Goal: Task Accomplishment & Management: Complete application form

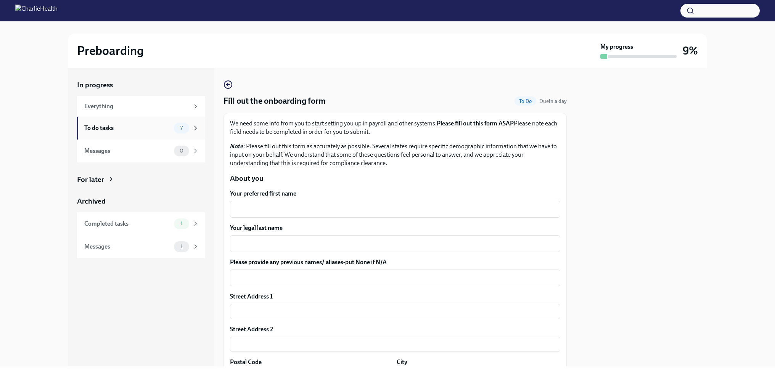
click at [111, 129] on div "To do tasks" at bounding box center [127, 128] width 87 height 8
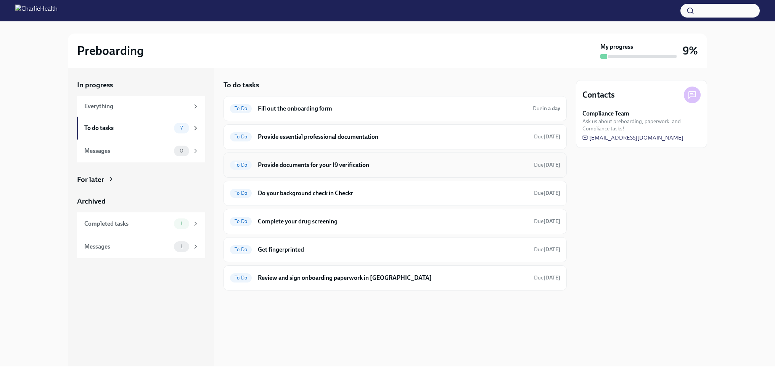
click at [310, 166] on h6 "Provide documents for your I9 verification" at bounding box center [393, 165] width 270 height 8
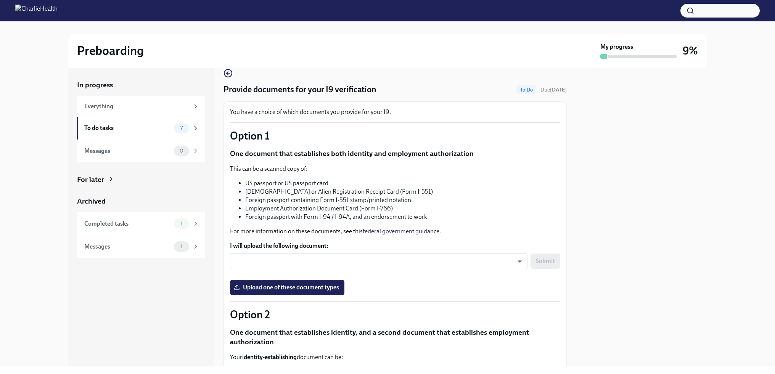
scroll to position [11, 0]
click at [108, 129] on div "To do tasks" at bounding box center [127, 128] width 87 height 8
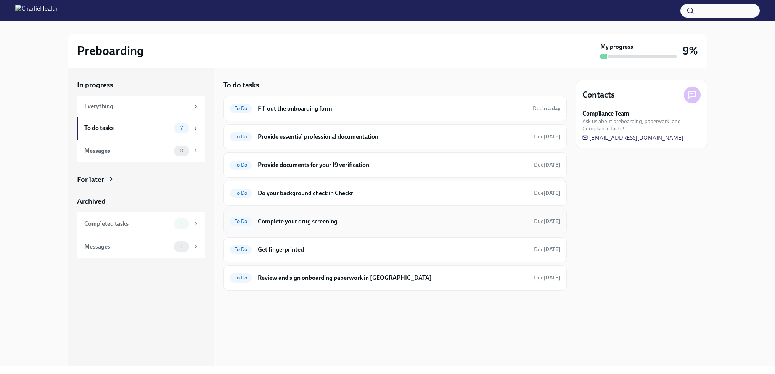
click at [315, 229] on div "To Do Complete your drug screening Due [DATE]" at bounding box center [395, 221] width 343 height 25
click at [312, 219] on h6 "Complete your drug screening" at bounding box center [393, 222] width 270 height 8
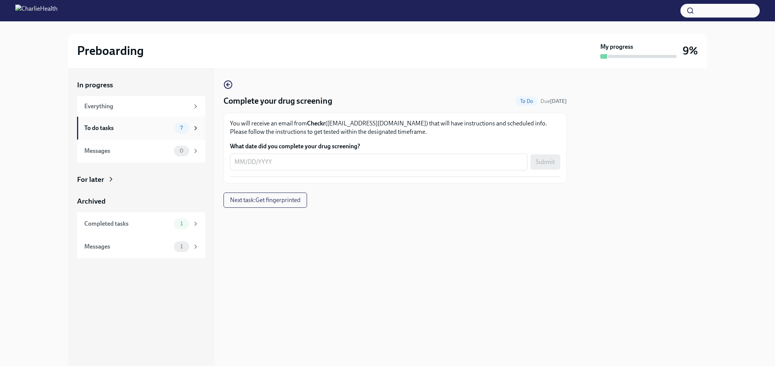
click at [124, 125] on div "To do tasks" at bounding box center [127, 128] width 87 height 8
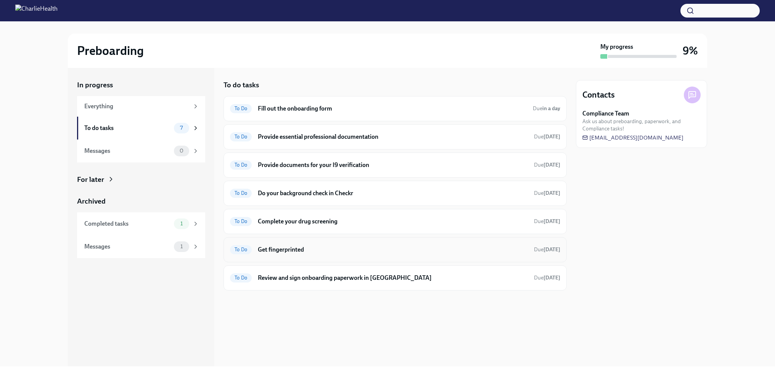
click at [329, 254] on div "To Do Get fingerprinted Due [DATE]" at bounding box center [395, 250] width 330 height 12
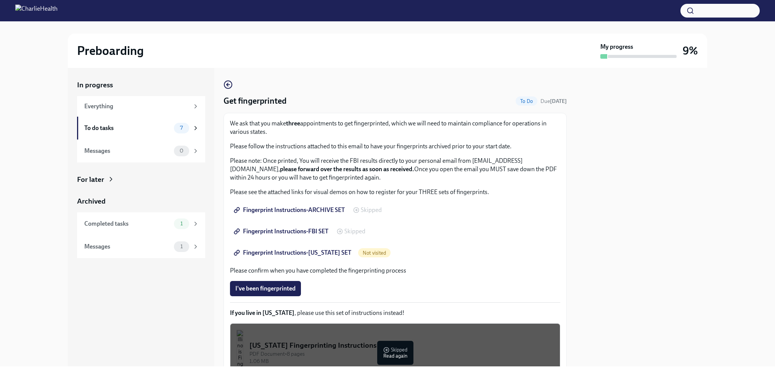
click at [364, 212] on span "Skipped" at bounding box center [371, 210] width 21 height 6
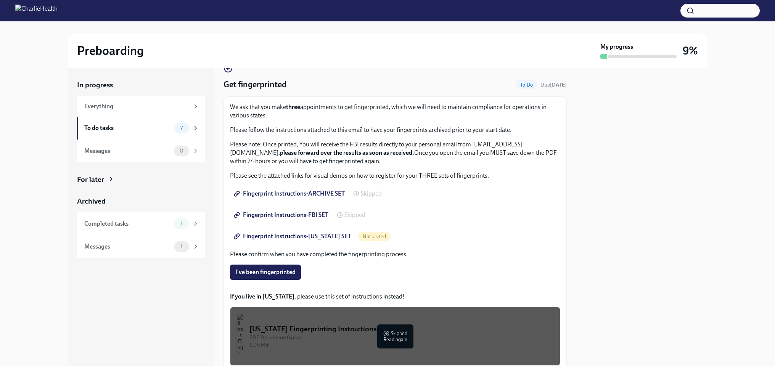
scroll to position [17, 0]
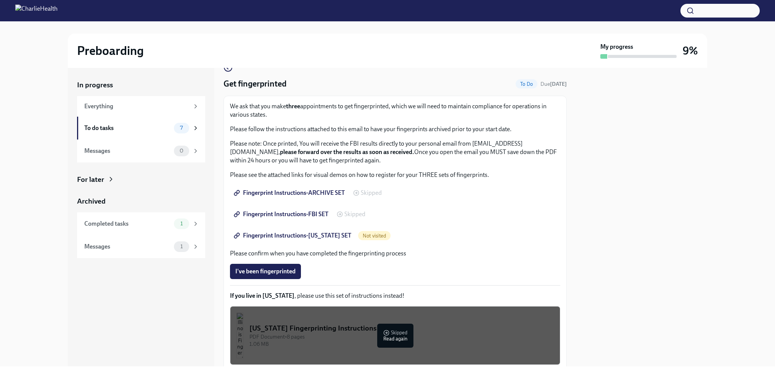
click at [338, 240] on link "Fingerprint Instructions-[US_STATE] SET" at bounding box center [293, 235] width 127 height 15
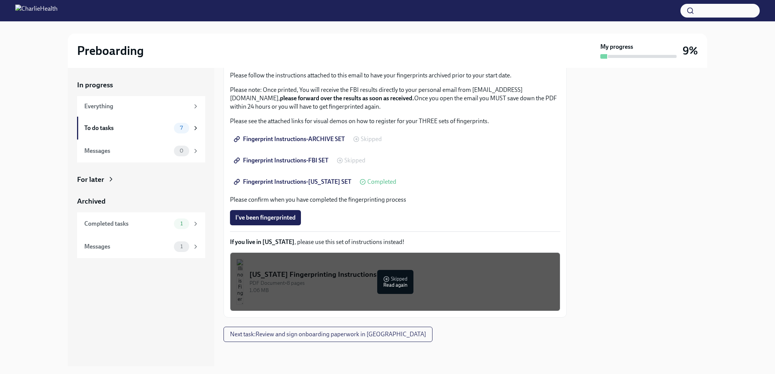
scroll to position [71, 0]
click at [155, 131] on div "To do tasks" at bounding box center [127, 128] width 87 height 8
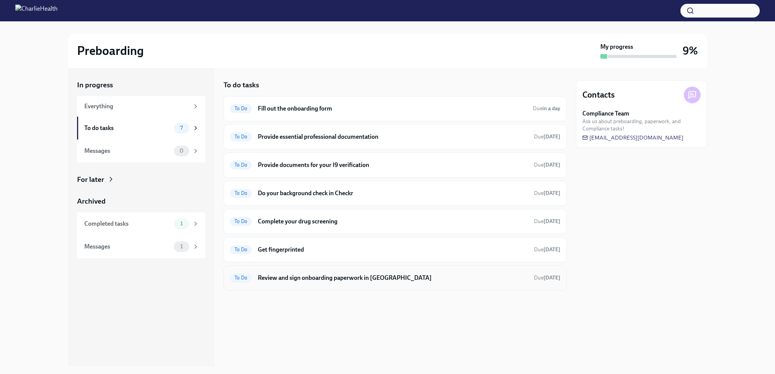
click at [328, 280] on h6 "Review and sign onboarding paperwork in [GEOGRAPHIC_DATA]" at bounding box center [393, 278] width 270 height 8
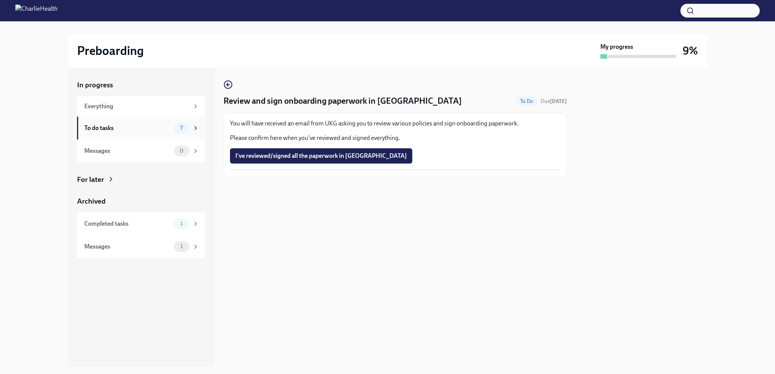
click at [172, 121] on div "To do tasks 7" at bounding box center [141, 128] width 128 height 23
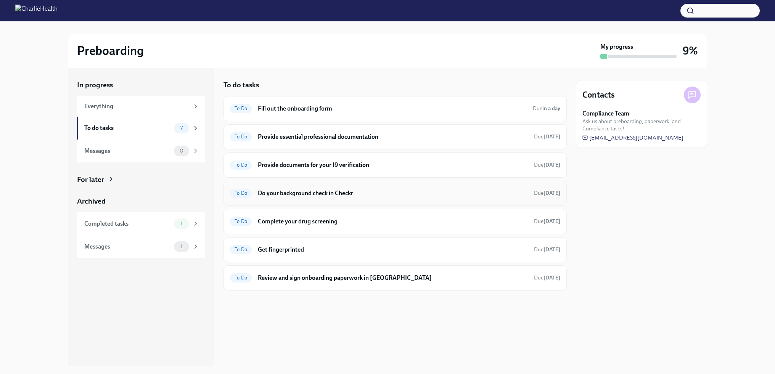
click at [350, 199] on div "To Do Do your background check in Checkr Due [DATE]" at bounding box center [395, 193] width 343 height 25
click at [337, 190] on h6 "Do your background check in Checkr" at bounding box center [393, 193] width 270 height 8
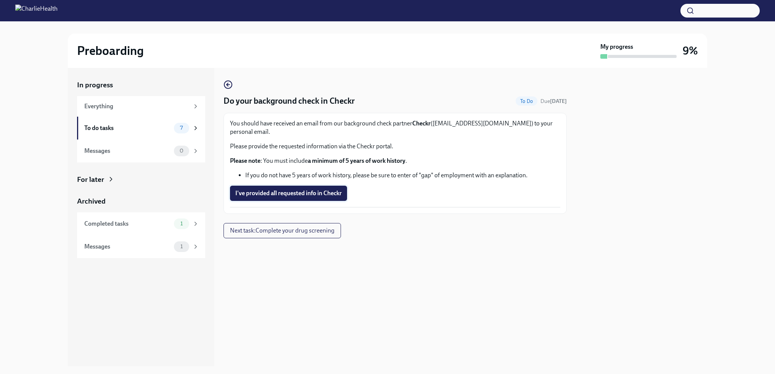
click at [309, 190] on span "I've provided all requested info in Checkr" at bounding box center [288, 194] width 106 height 8
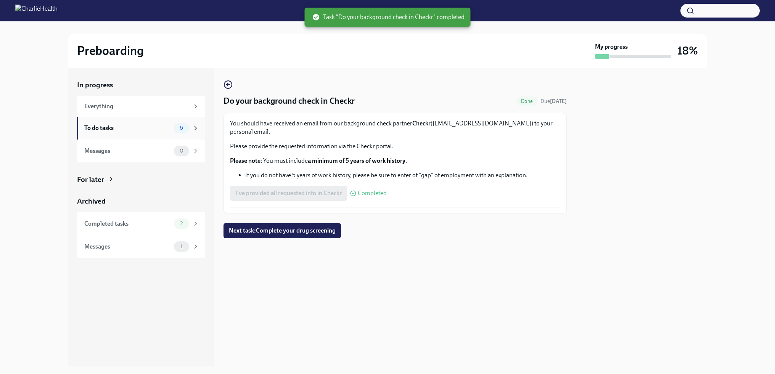
click at [148, 131] on div "To do tasks" at bounding box center [127, 128] width 87 height 8
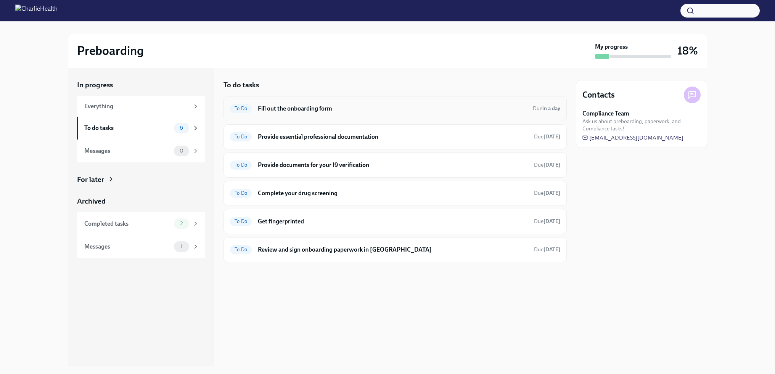
click at [330, 111] on h6 "Fill out the onboarding form" at bounding box center [392, 109] width 269 height 8
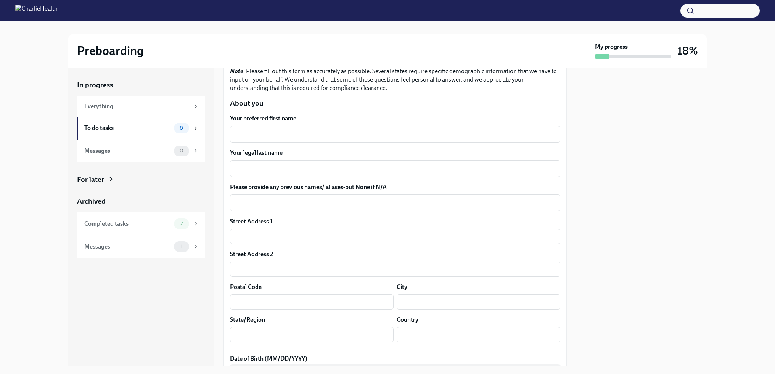
scroll to position [66, 0]
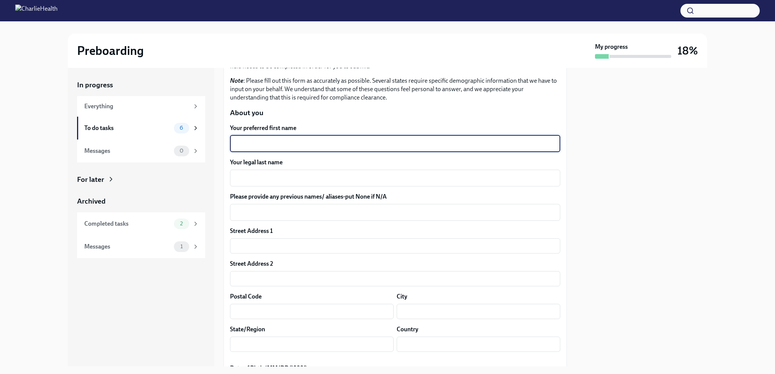
click at [303, 140] on textarea "Your preferred first name" at bounding box center [395, 143] width 321 height 9
type textarea "[PERSON_NAME]"
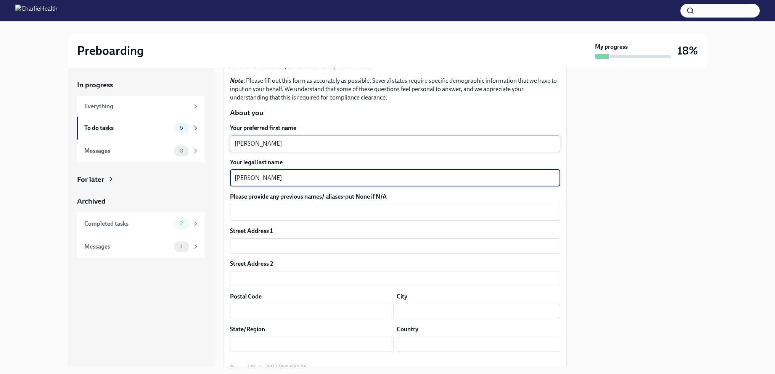
type textarea "[PERSON_NAME]"
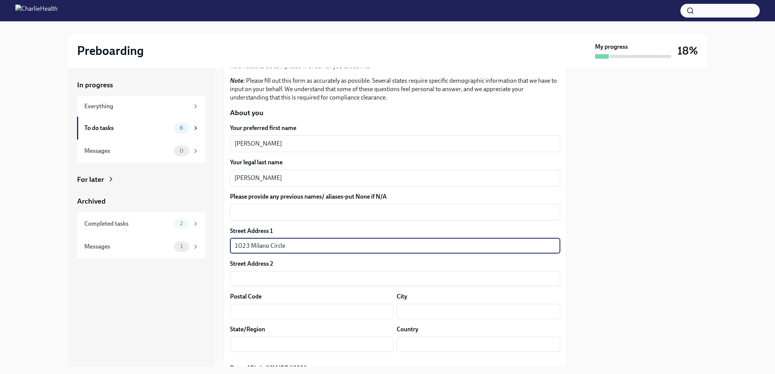
type input "1023 Milano Circle"
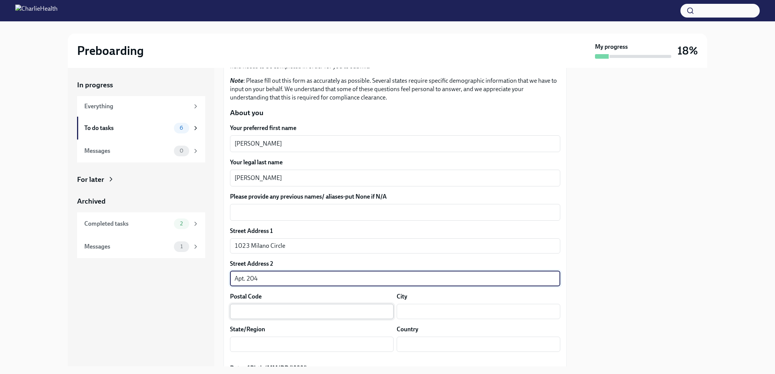
type input "Apt. 204"
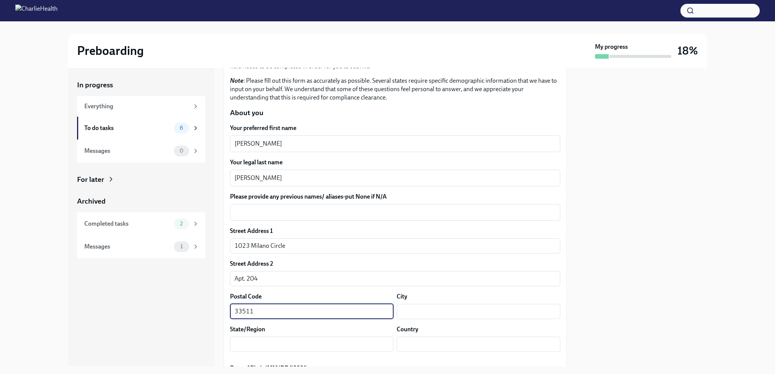
type input "33511"
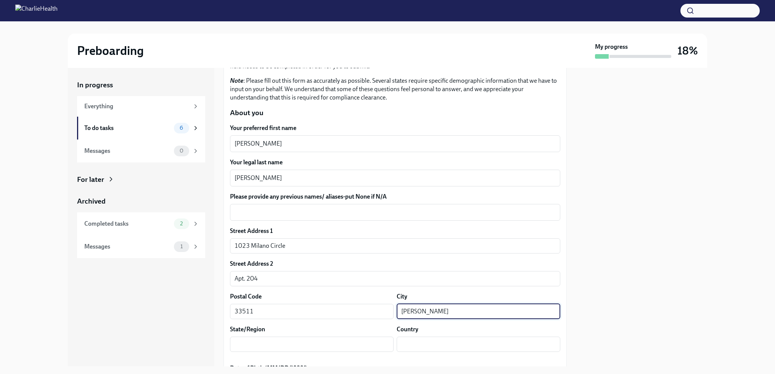
type input "[PERSON_NAME]"
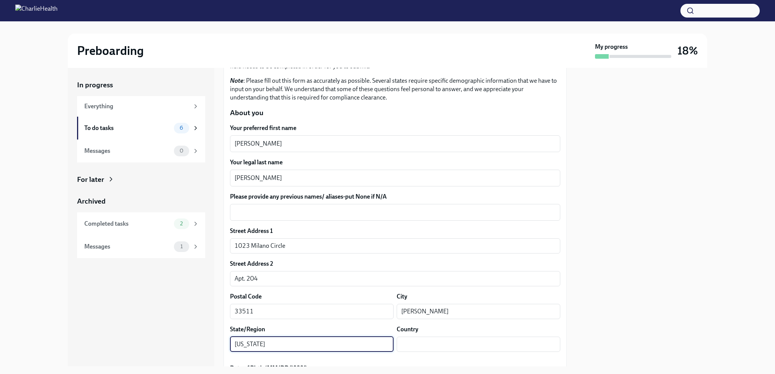
type input "[US_STATE]"
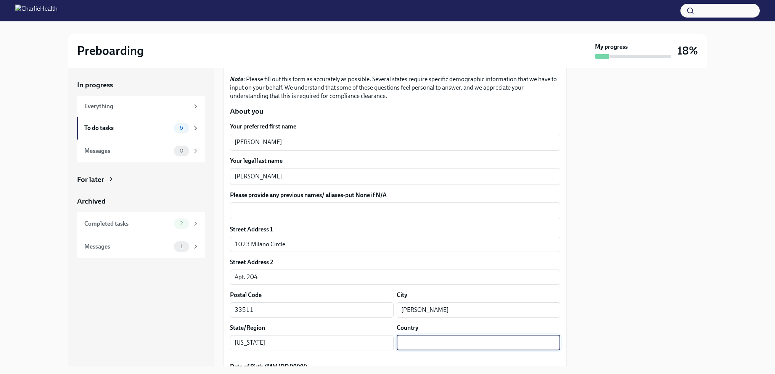
click at [530, 345] on input "text" at bounding box center [479, 342] width 164 height 15
click at [559, 343] on input "text" at bounding box center [479, 342] width 164 height 15
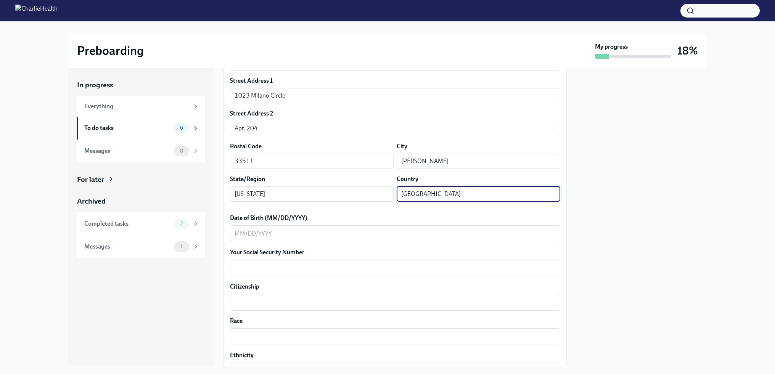
scroll to position [236, 0]
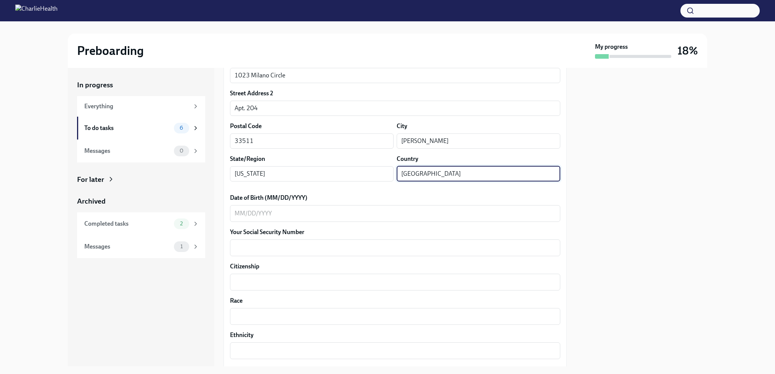
type input "[GEOGRAPHIC_DATA]"
click at [251, 226] on div "Your preferred first name [PERSON_NAME] ​ Your legal last name [PERSON_NAME] x …" at bounding box center [395, 321] width 330 height 736
drag, startPoint x: 224, startPoint y: 207, endPoint x: 236, endPoint y: 210, distance: 12.2
click at [226, 208] on div "We need some info from you to start setting you up in payroll and other systems…" at bounding box center [395, 289] width 343 height 825
click at [236, 210] on textarea "Date of Birth (MM/DD/YYYY)" at bounding box center [395, 213] width 321 height 9
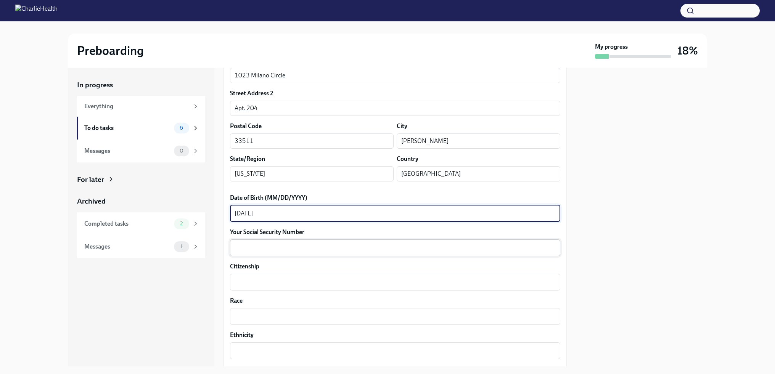
type textarea "[DATE]"
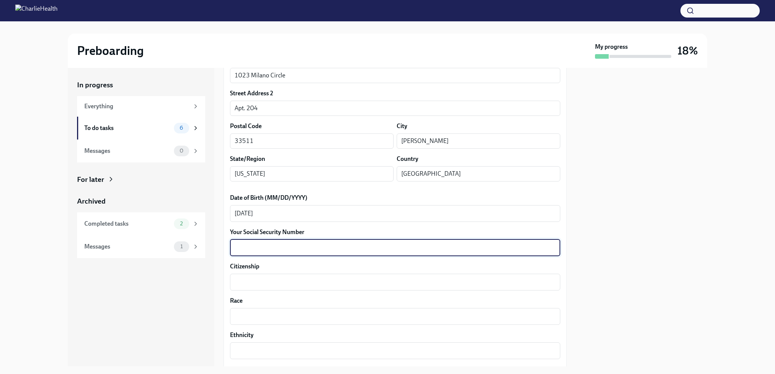
click at [236, 248] on textarea "Your Social Security Number" at bounding box center [395, 247] width 321 height 9
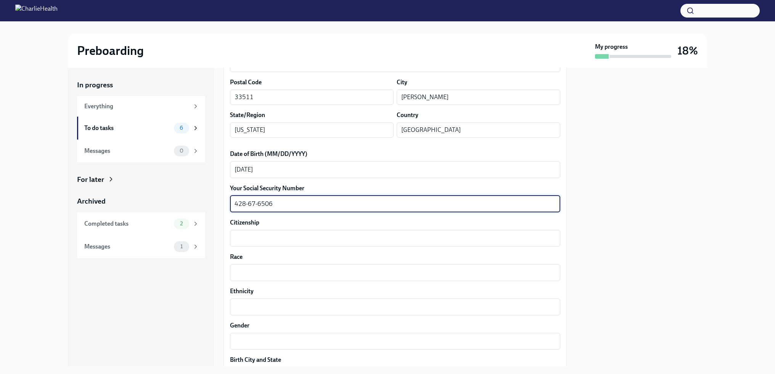
scroll to position [308, 0]
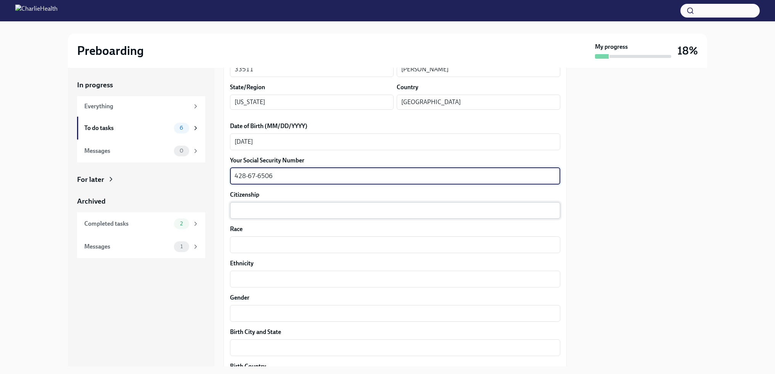
type textarea "428-67-6506"
click at [261, 207] on textarea "Citizenship" at bounding box center [395, 210] width 321 height 9
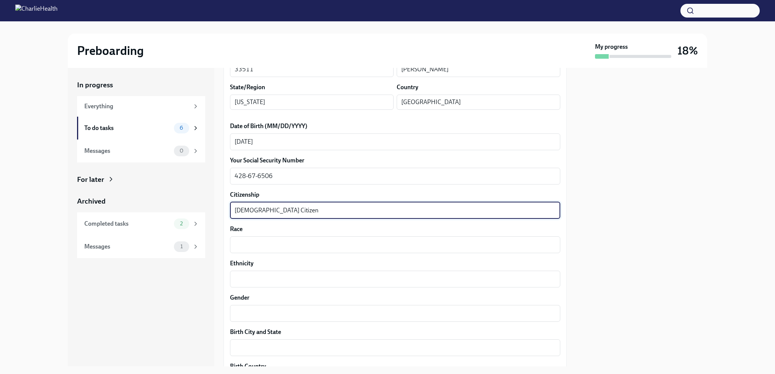
type textarea "[DEMOGRAPHIC_DATA] Citizen"
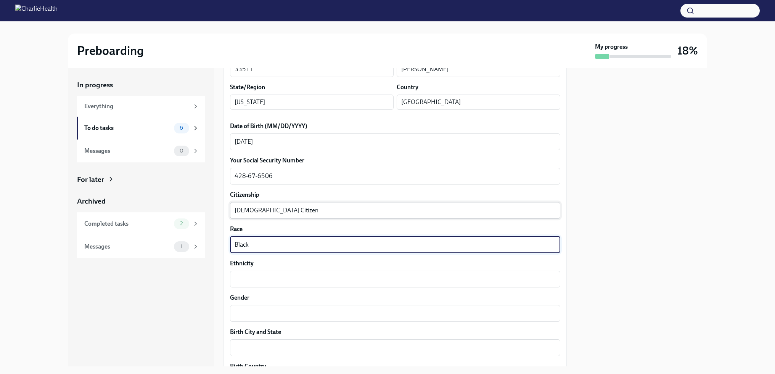
type textarea "Black"
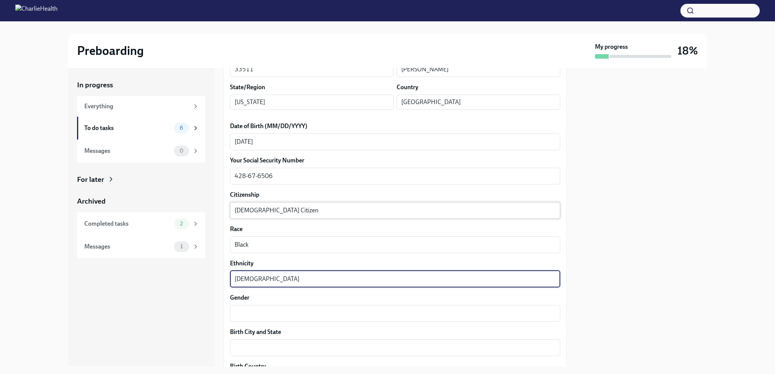
type textarea "[DEMOGRAPHIC_DATA]"
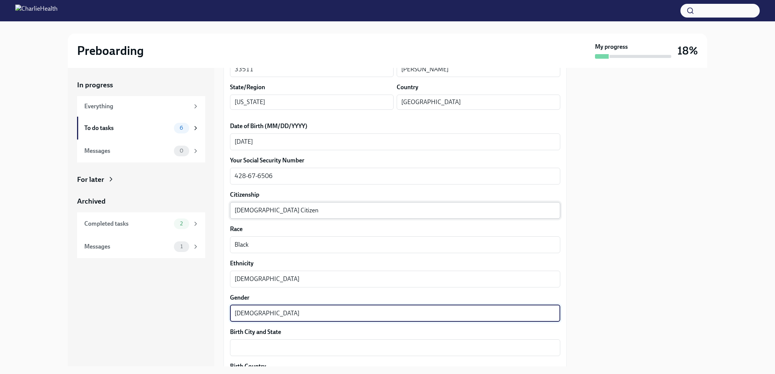
type textarea "[DEMOGRAPHIC_DATA]"
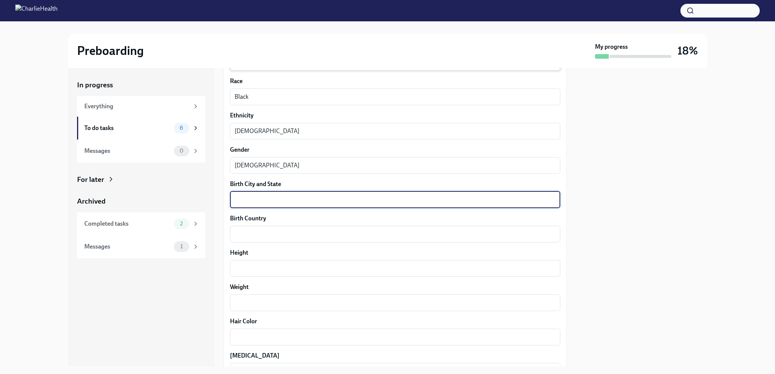
scroll to position [524, 0]
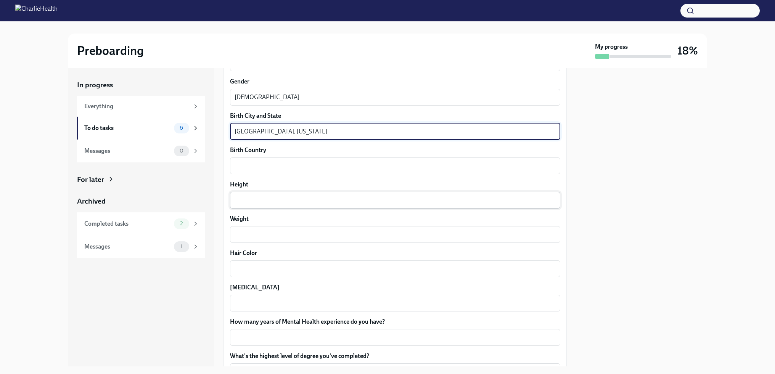
type textarea "[GEOGRAPHIC_DATA], [US_STATE]"
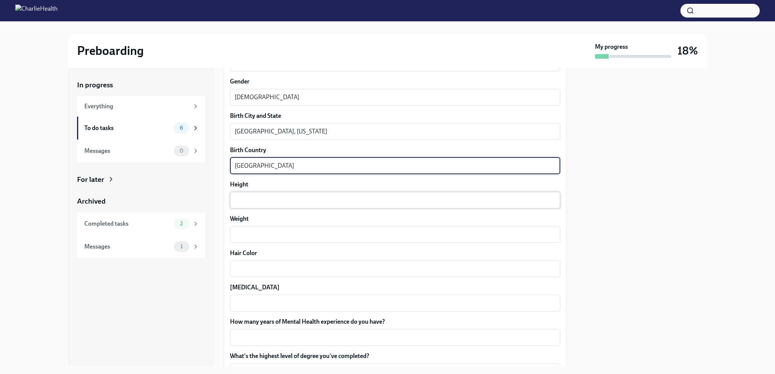
type textarea "[GEOGRAPHIC_DATA]"
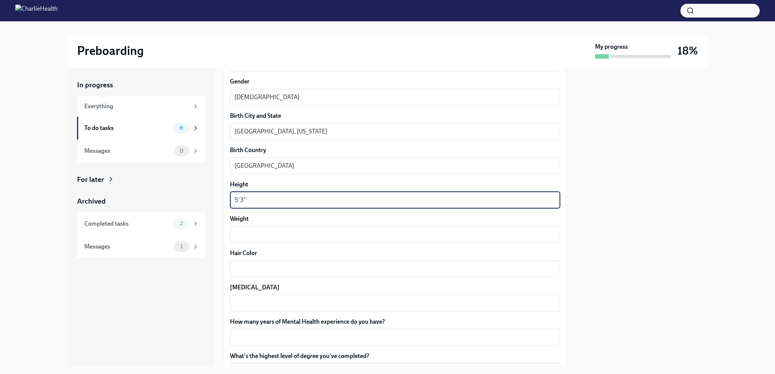
type textarea "5'3''"
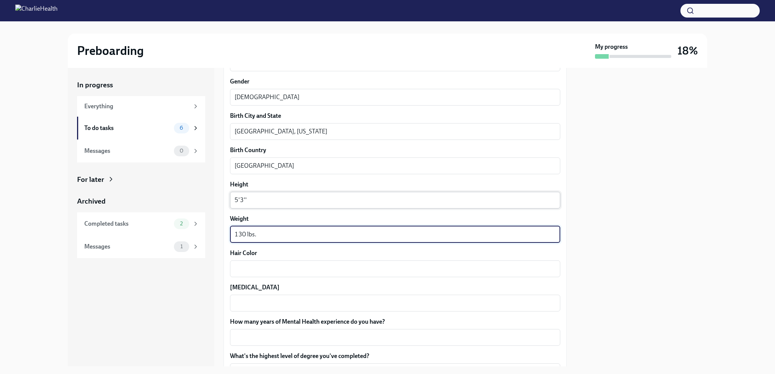
type textarea "130 lbs."
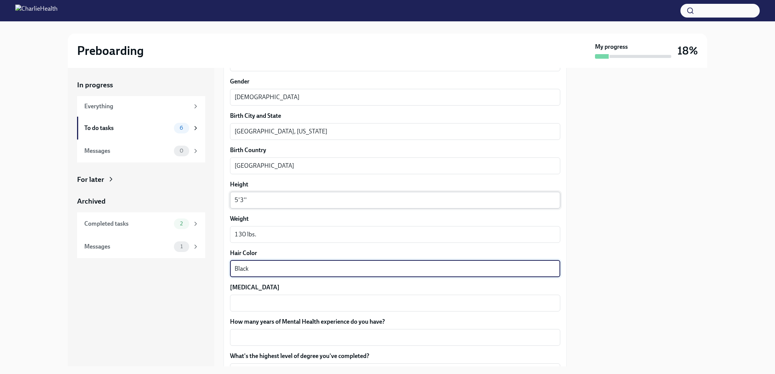
type textarea "Black"
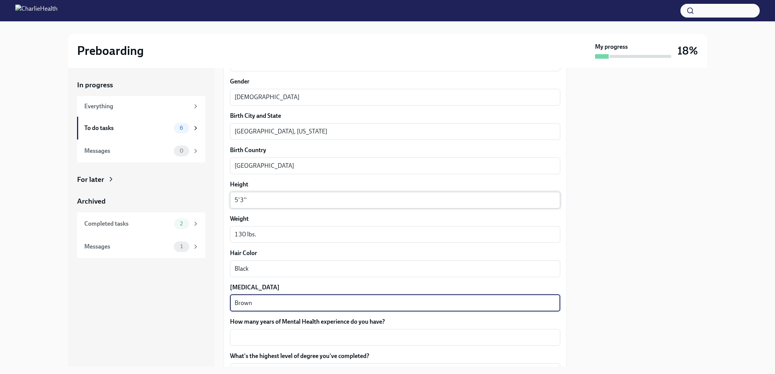
type textarea "Brown"
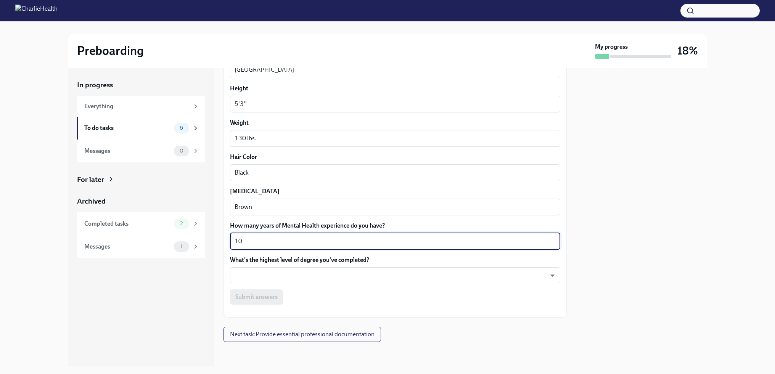
scroll to position [620, 0]
type textarea "10"
click at [282, 279] on body "Preboarding My progress 18% In progress Everything To do tasks 6 Messages 0 For…" at bounding box center [387, 187] width 775 height 374
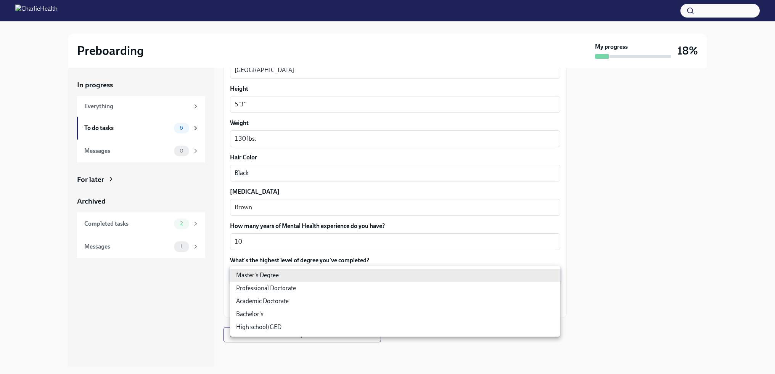
click at [282, 279] on li "Master's Degree" at bounding box center [395, 275] width 330 height 13
type input "2vBr-ghkD"
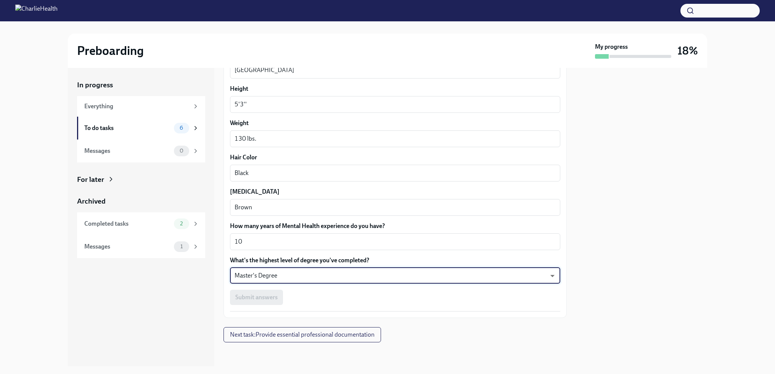
click at [271, 297] on div "Submit answers" at bounding box center [395, 297] width 330 height 15
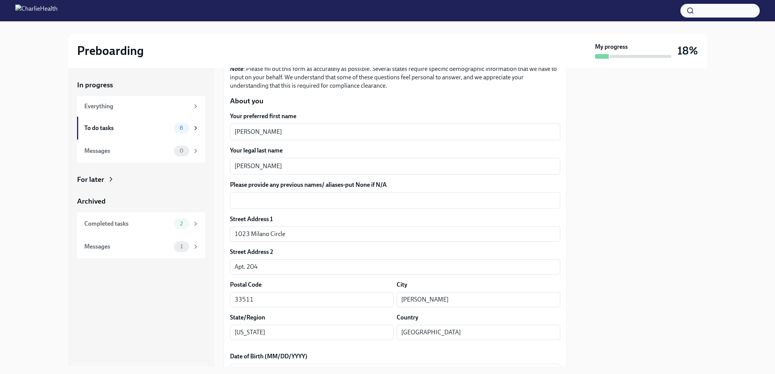
scroll to position [73, 0]
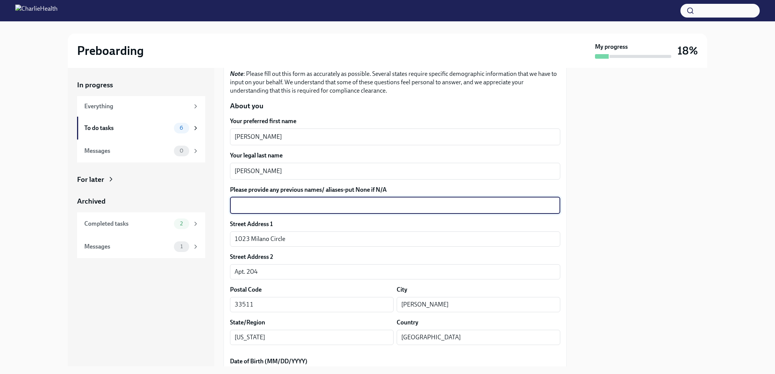
click at [264, 204] on textarea "Please provide any previous names/ aliases-put None if N/A" at bounding box center [395, 205] width 321 height 9
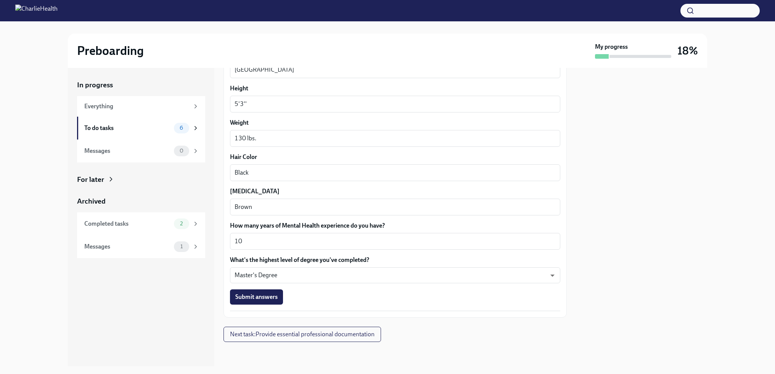
scroll to position [620, 0]
type textarea "N/A"
click at [255, 301] on span "Submit answers" at bounding box center [256, 298] width 42 height 8
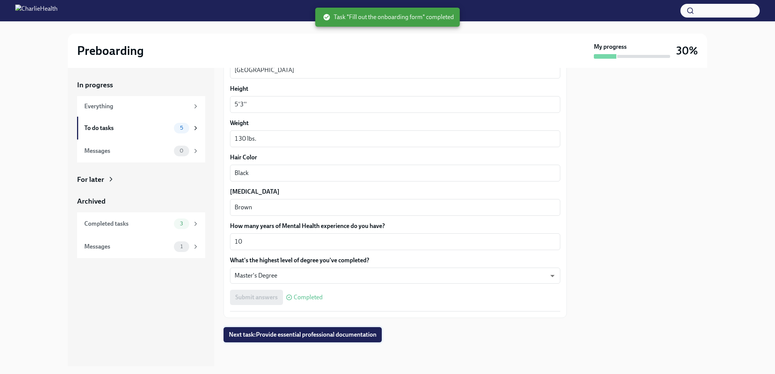
click at [253, 337] on span "Next task : Provide essential professional documentation" at bounding box center [303, 335] width 148 height 8
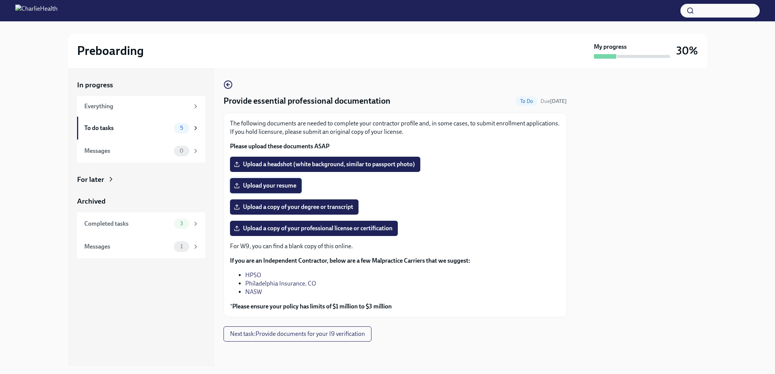
click at [251, 184] on span "Upload your resume" at bounding box center [265, 186] width 61 height 8
click at [0, 0] on input "Upload your resume" at bounding box center [0, 0] width 0 height 0
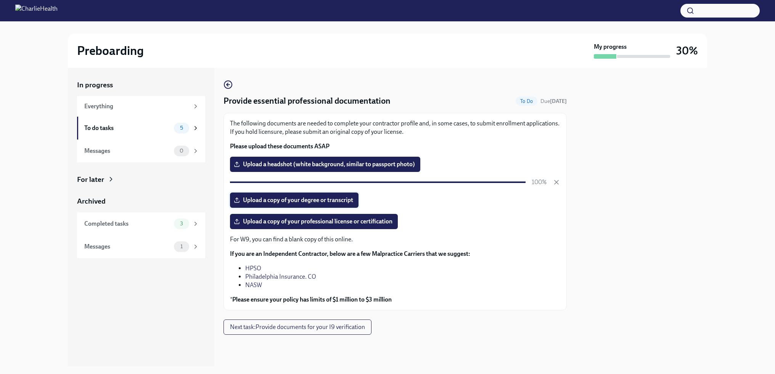
click at [347, 202] on span "Upload a copy of your degree or transcript" at bounding box center [294, 201] width 118 height 8
click at [0, 0] on input "Upload a copy of your degree or transcript" at bounding box center [0, 0] width 0 height 0
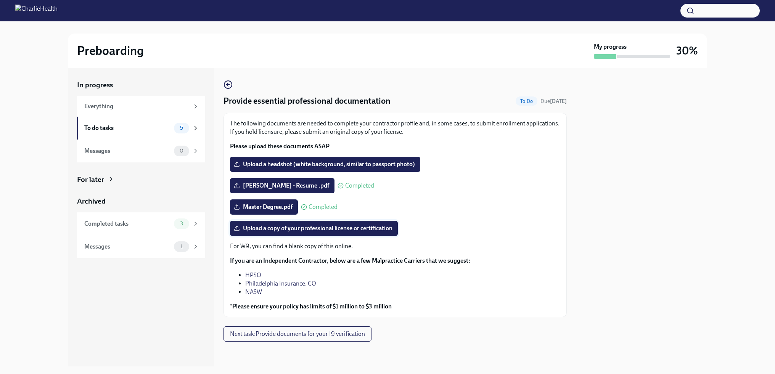
click at [346, 229] on span "Upload a copy of your professional license or certification" at bounding box center [313, 229] width 157 height 8
click at [0, 0] on input "Upload a copy of your professional license or certification" at bounding box center [0, 0] width 0 height 0
click at [278, 335] on span "Next task : Provide documents for your I9 verification" at bounding box center [297, 334] width 135 height 8
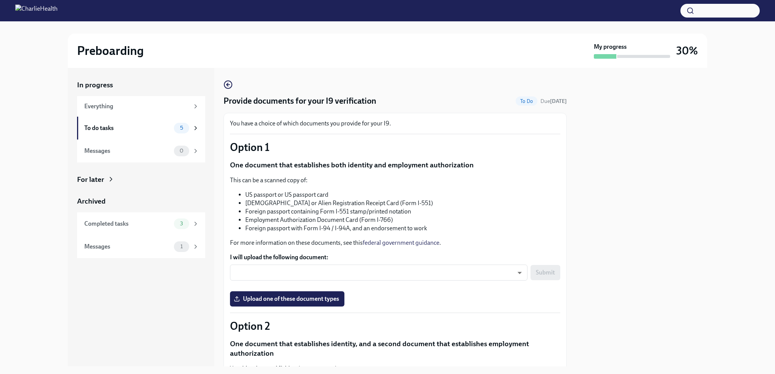
click at [306, 230] on li "Foreign passport with Form I-94 / I-94A, and an endorsement to work" at bounding box center [402, 228] width 315 height 8
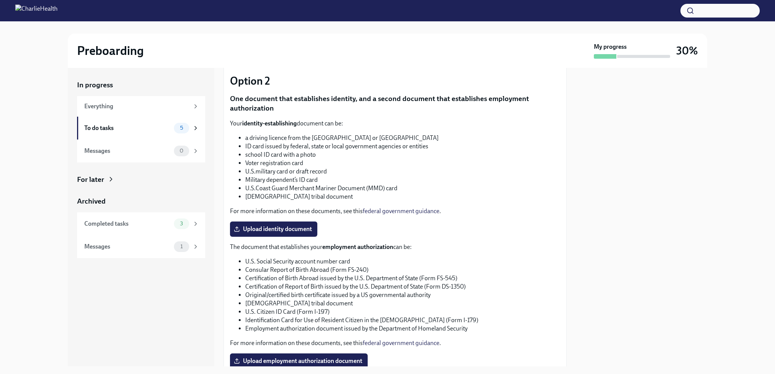
scroll to position [250, 0]
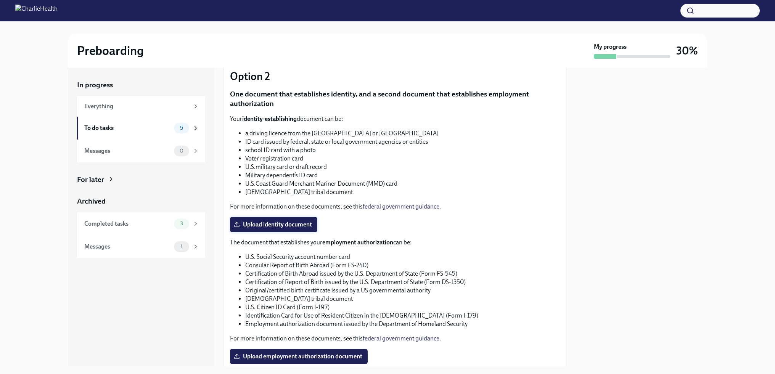
click at [291, 224] on span "Upload identity document" at bounding box center [273, 225] width 77 height 8
click at [0, 0] on input "Upload identity document" at bounding box center [0, 0] width 0 height 0
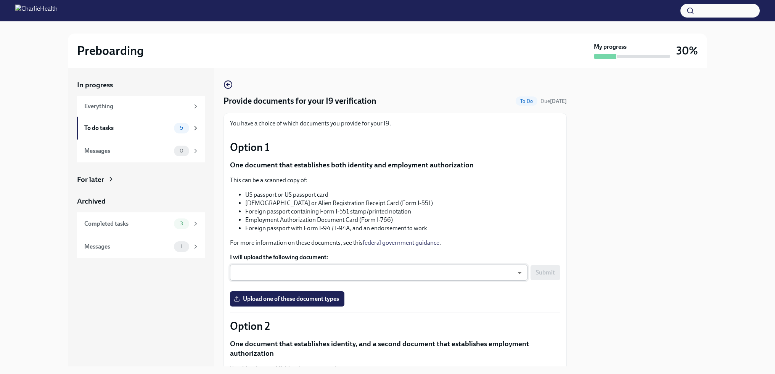
scroll to position [0, 0]
click at [315, 297] on span "Upload one of these document types" at bounding box center [287, 299] width 104 height 8
click at [0, 0] on input "Upload one of these document types" at bounding box center [0, 0] width 0 height 0
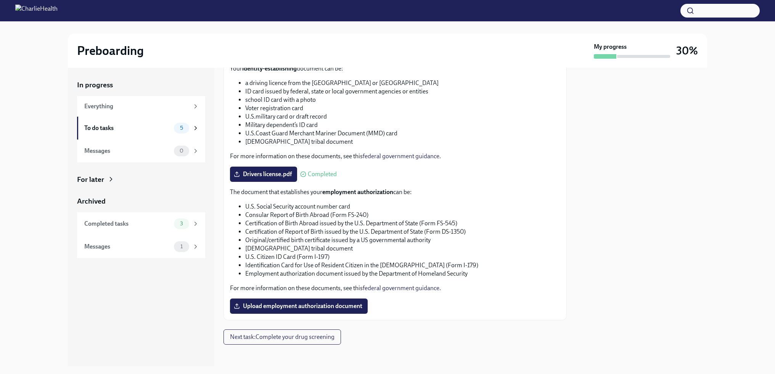
scroll to position [302, 0]
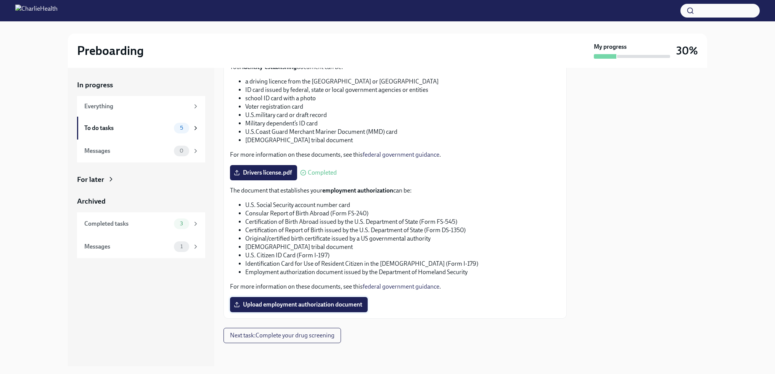
click at [304, 301] on span "Upload employment authorization document" at bounding box center [298, 305] width 127 height 8
click at [0, 0] on input "Upload employment authorization document" at bounding box center [0, 0] width 0 height 0
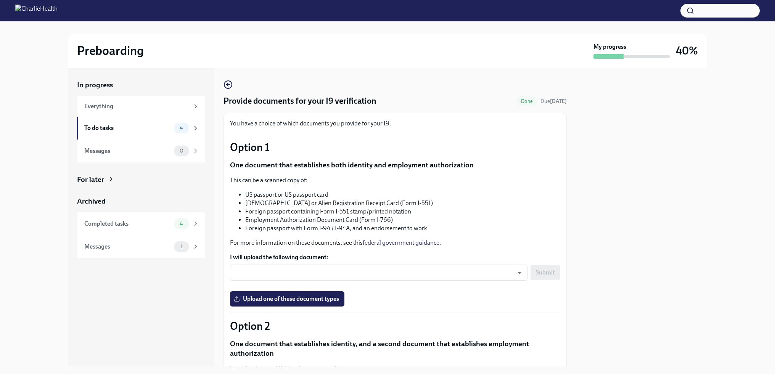
scroll to position [0, 0]
click at [146, 127] on div "To do tasks" at bounding box center [127, 128] width 87 height 8
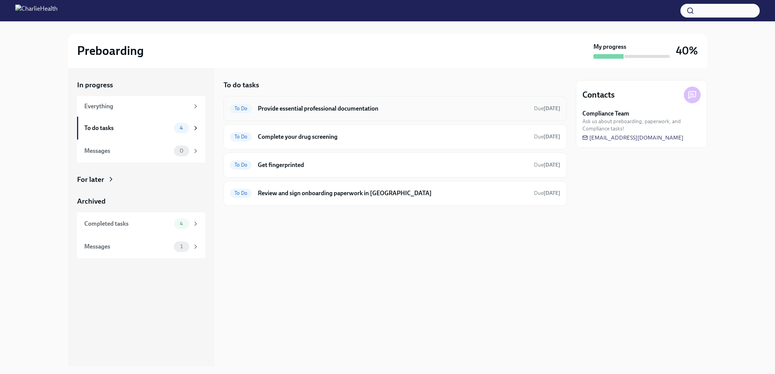
click at [322, 105] on h6 "Provide essential professional documentation" at bounding box center [393, 109] width 270 height 8
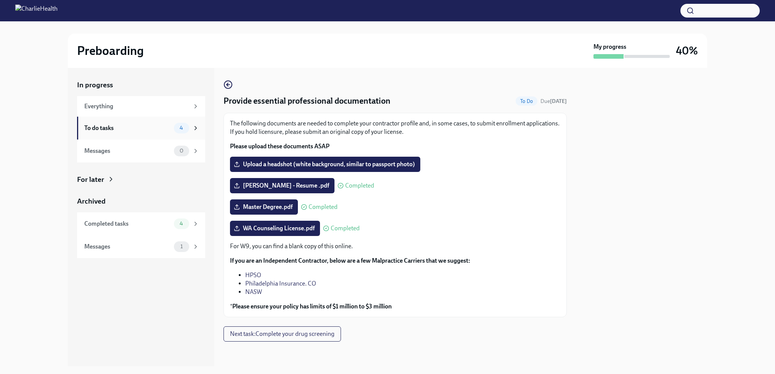
click at [141, 124] on div "To do tasks" at bounding box center [127, 128] width 87 height 8
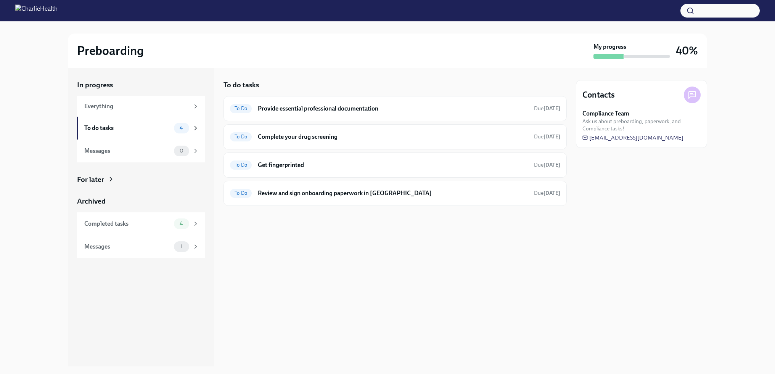
click at [352, 268] on div "To do tasks To Do Provide essential professional documentation Due [DATE] To Do…" at bounding box center [395, 217] width 343 height 299
